Goal: Book appointment/travel/reservation

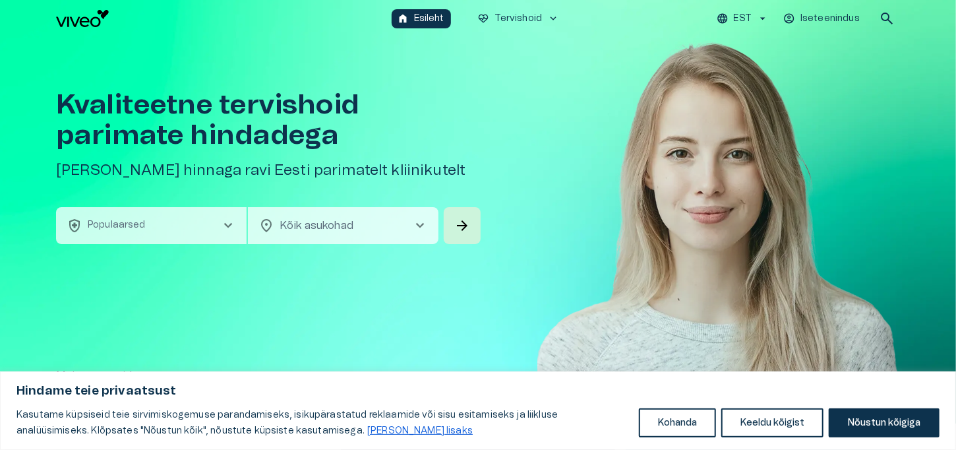
click at [230, 227] on span "chevron_right" at bounding box center [228, 226] width 16 height 16
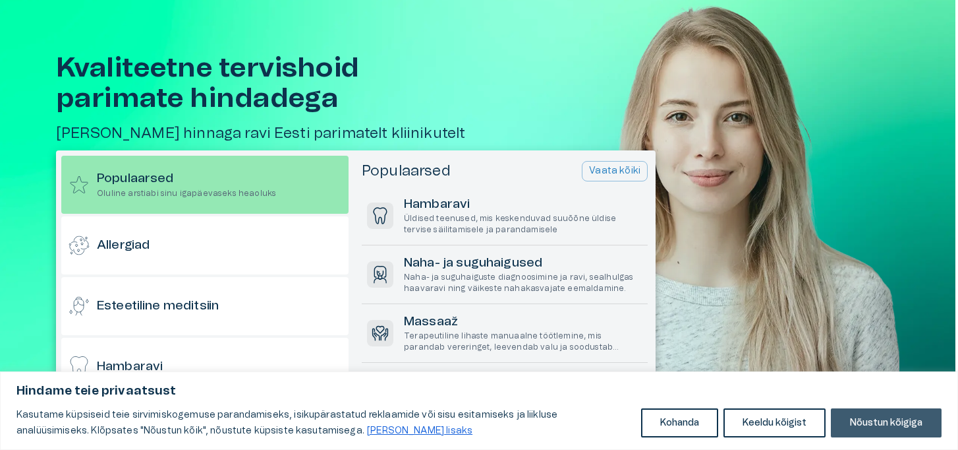
click at [873, 427] on button "Nõustun kõigiga" at bounding box center [886, 422] width 111 height 29
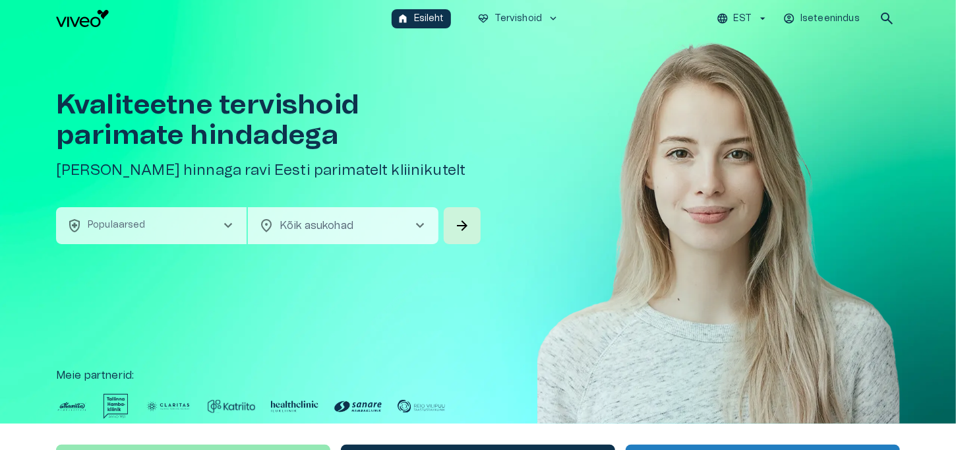
click at [229, 223] on span "chevron_right" at bounding box center [228, 226] width 16 height 16
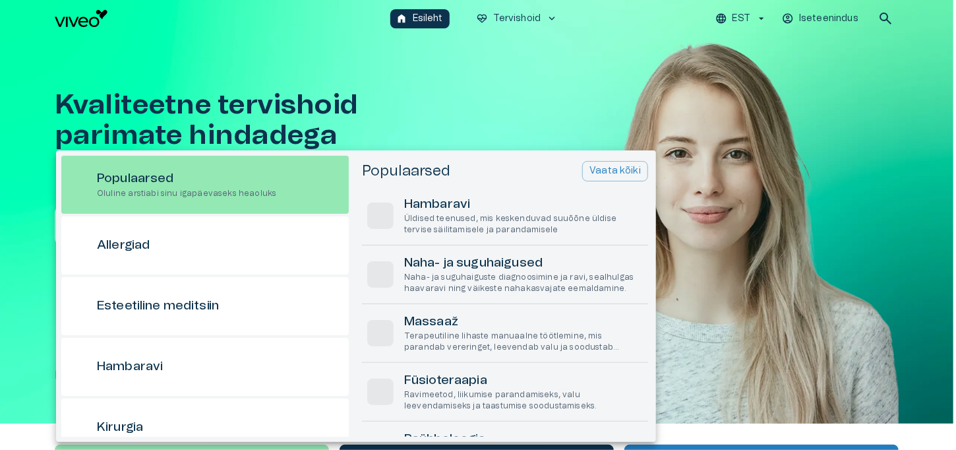
scroll to position [37, 0]
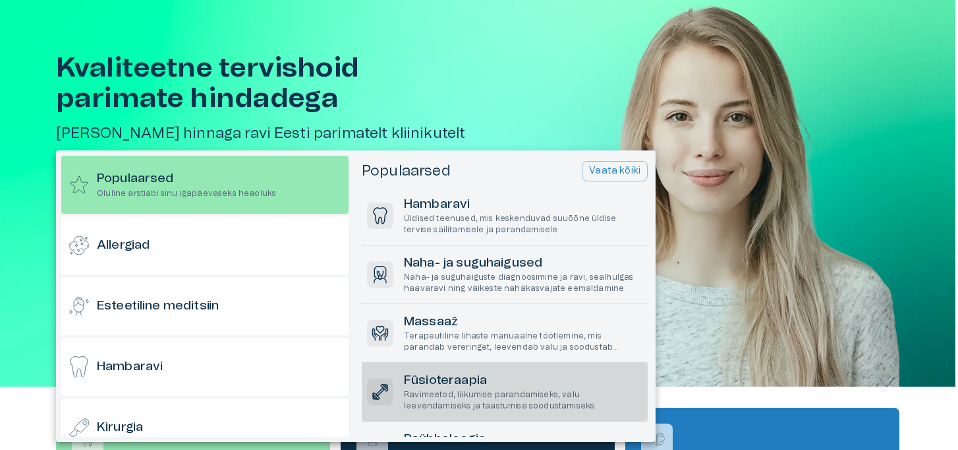
click at [452, 380] on h6 "Füsioteraapia" at bounding box center [523, 381] width 239 height 18
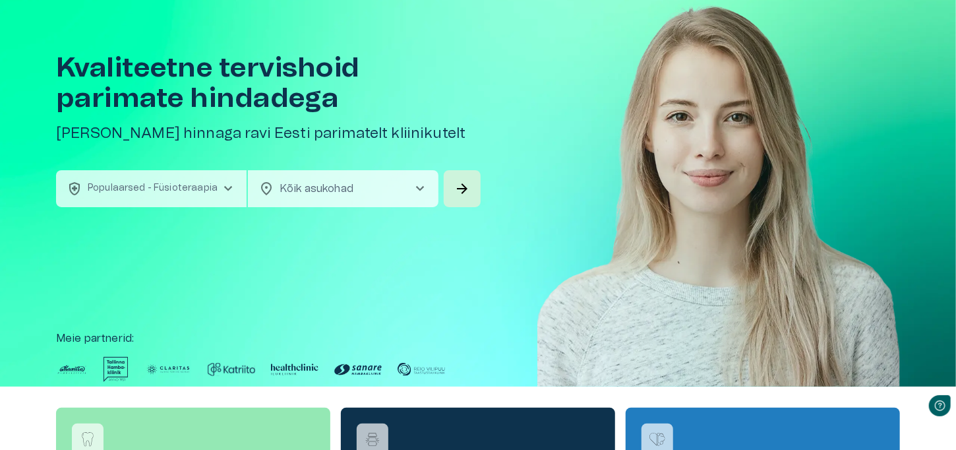
scroll to position [0, 0]
click at [418, 190] on span "chevron_right" at bounding box center [420, 189] width 16 height 16
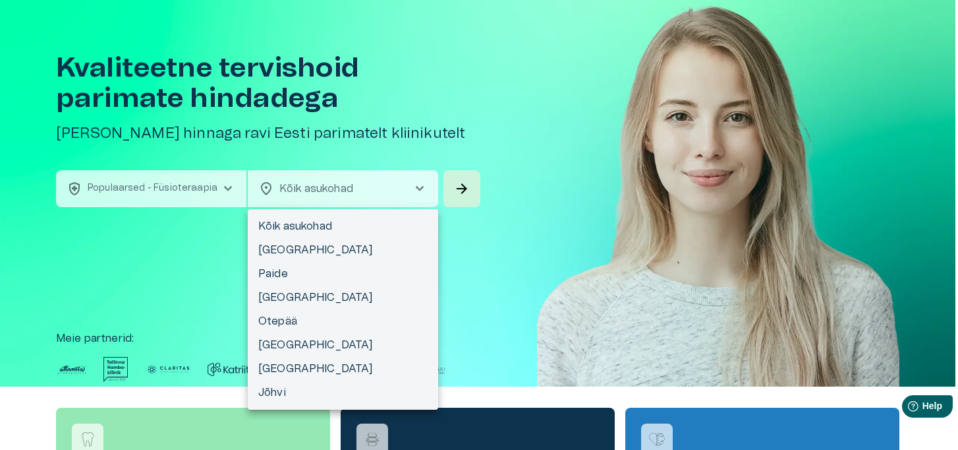
click at [465, 188] on div at bounding box center [479, 225] width 958 height 450
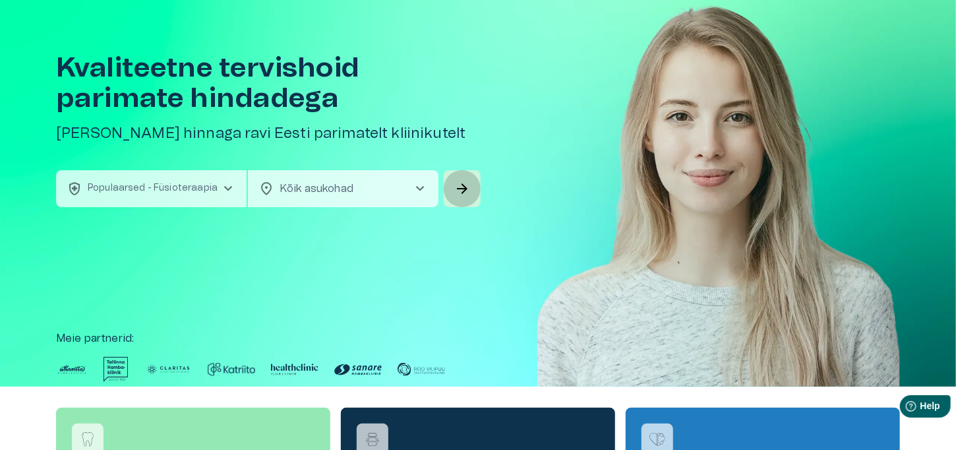
click at [465, 188] on span "arrow_forward" at bounding box center [462, 189] width 16 height 16
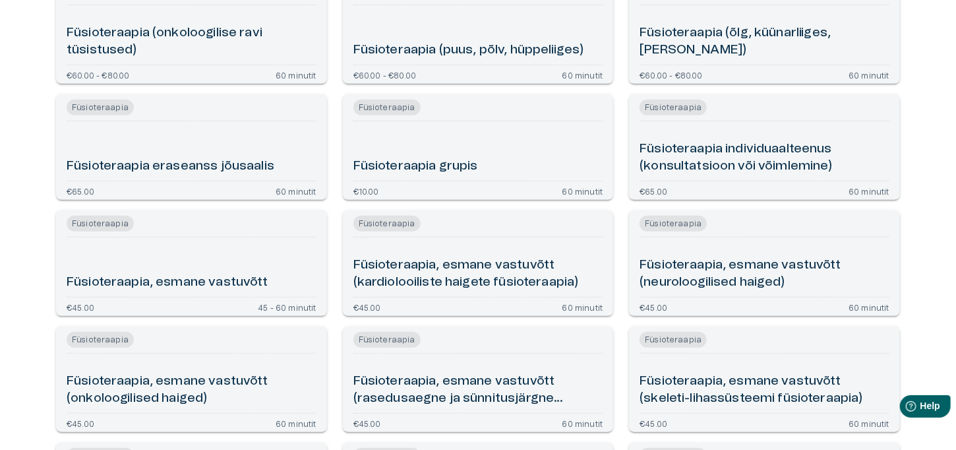
scroll to position [340, 0]
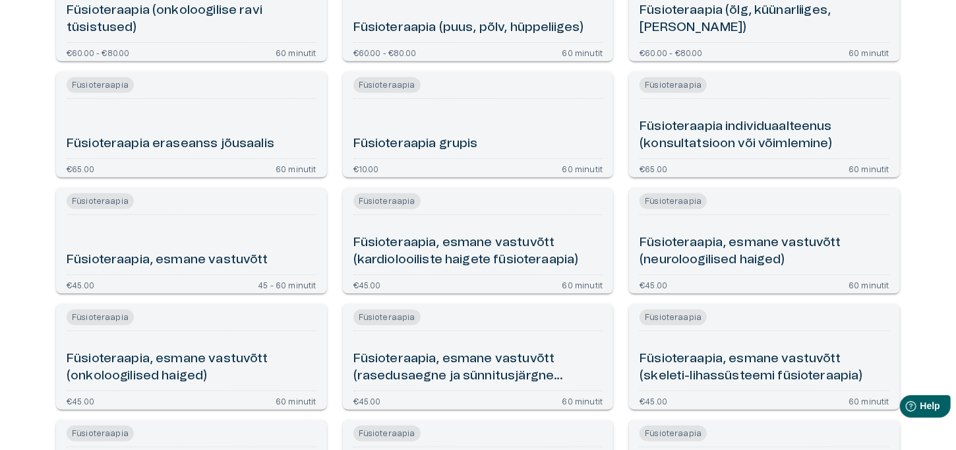
click at [941, 239] on div "Taastusravi / Füsioteraapia Füsioteraapia Coach'i vastuvõtt €100.00 60 minutit …" at bounding box center [478, 293] width 956 height 1013
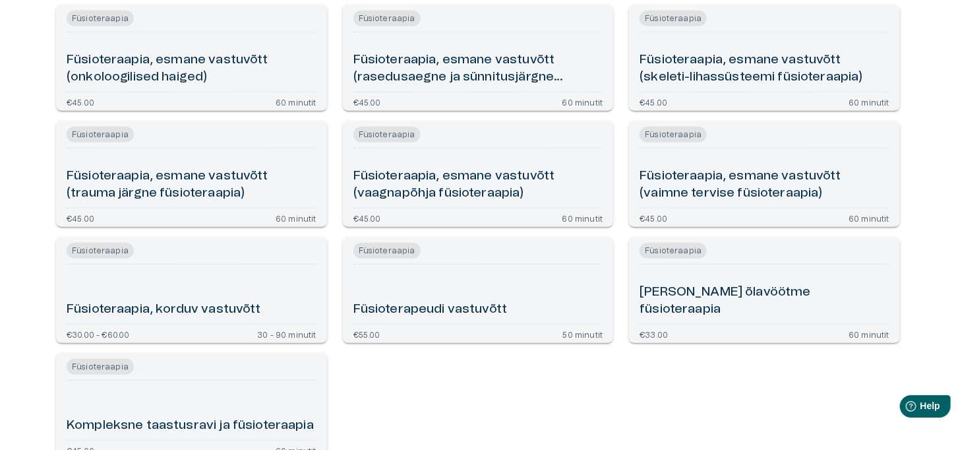
scroll to position [641, 0]
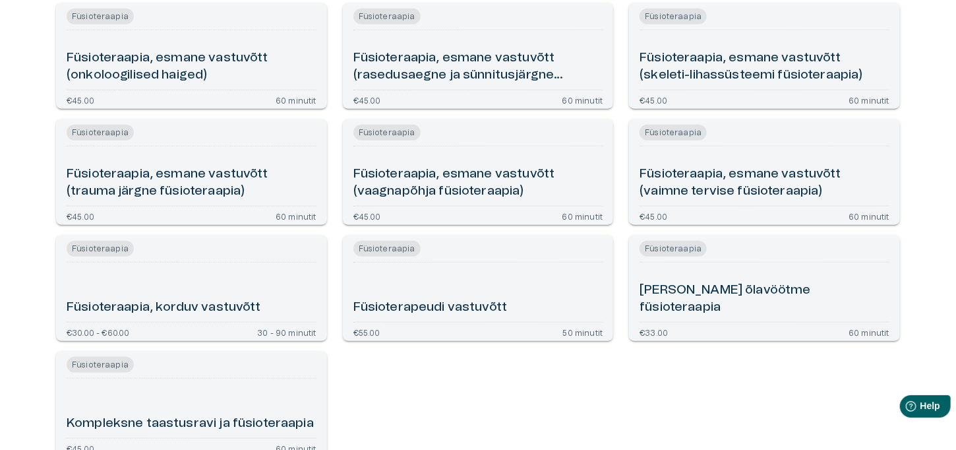
click at [674, 254] on span "Füsioteraapia" at bounding box center [672, 249] width 67 height 16
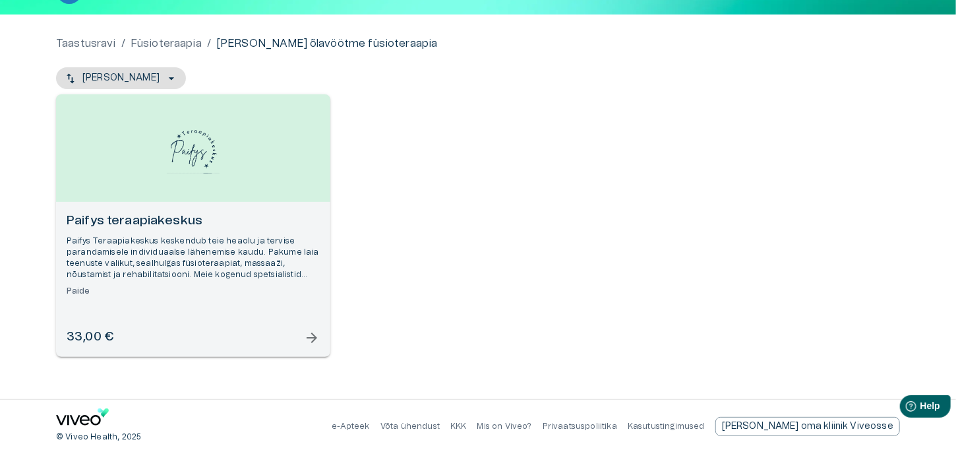
scroll to position [105, 0]
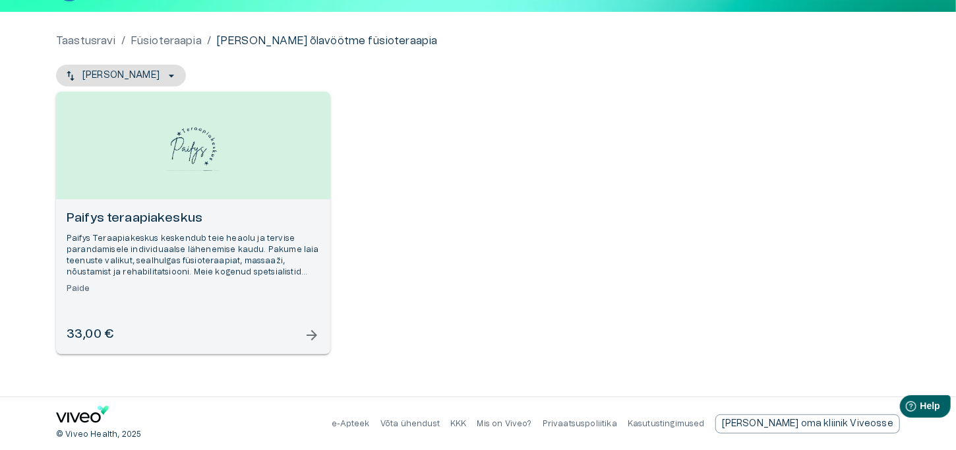
scroll to position [731, 0]
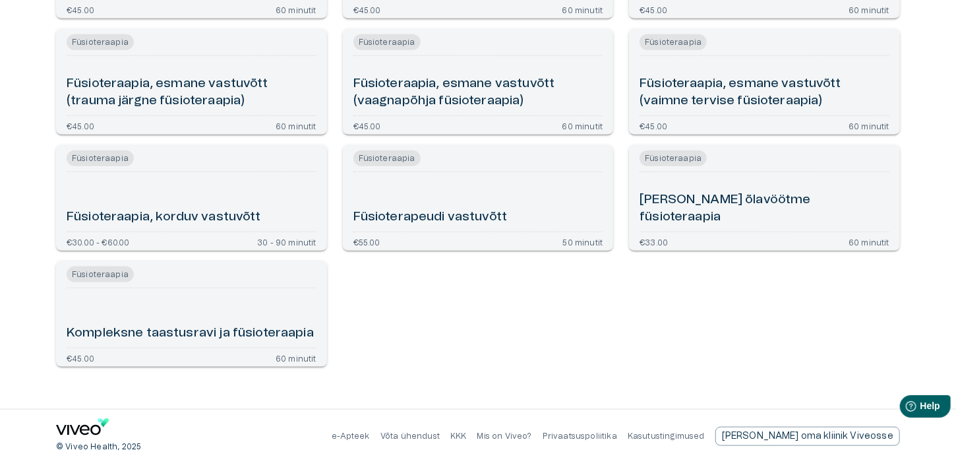
click at [468, 84] on h6 "Füsioteraapia, esmane vastuvõtt (vaagnapõhja füsioteraapia)" at bounding box center [478, 92] width 250 height 35
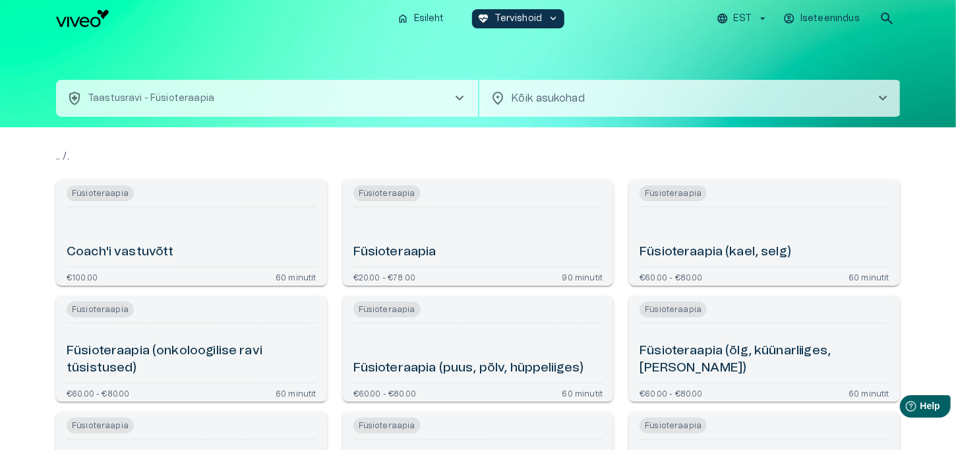
scroll to position [744, 0]
